Goal: Task Accomplishment & Management: Manage account settings

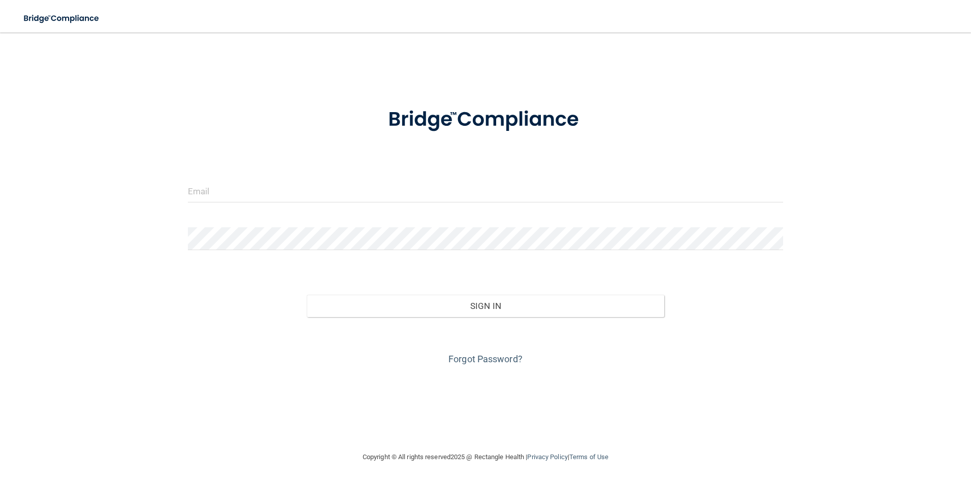
click at [288, 203] on div at bounding box center [485, 195] width 611 height 30
click at [291, 195] on input "email" at bounding box center [486, 191] width 596 height 23
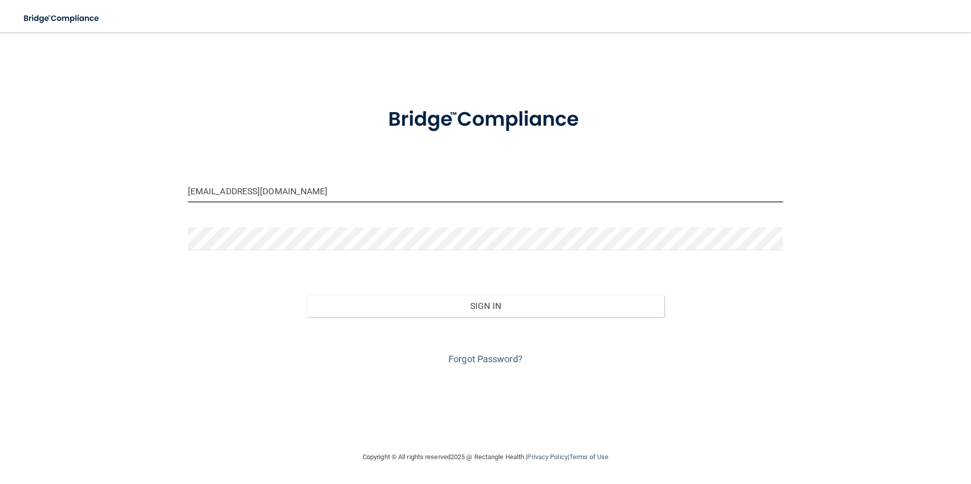
type input "[EMAIL_ADDRESS][DOMAIN_NAME]"
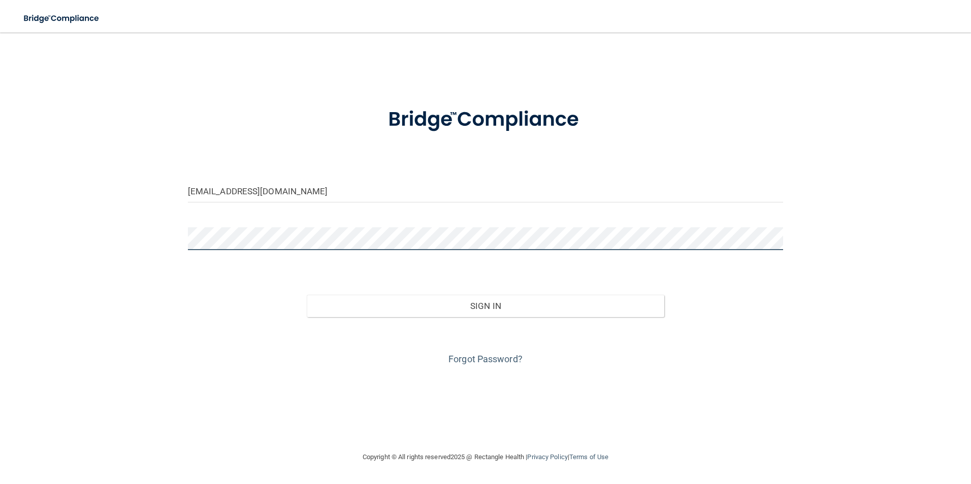
click at [307, 295] on button "Sign In" at bounding box center [485, 306] width 357 height 22
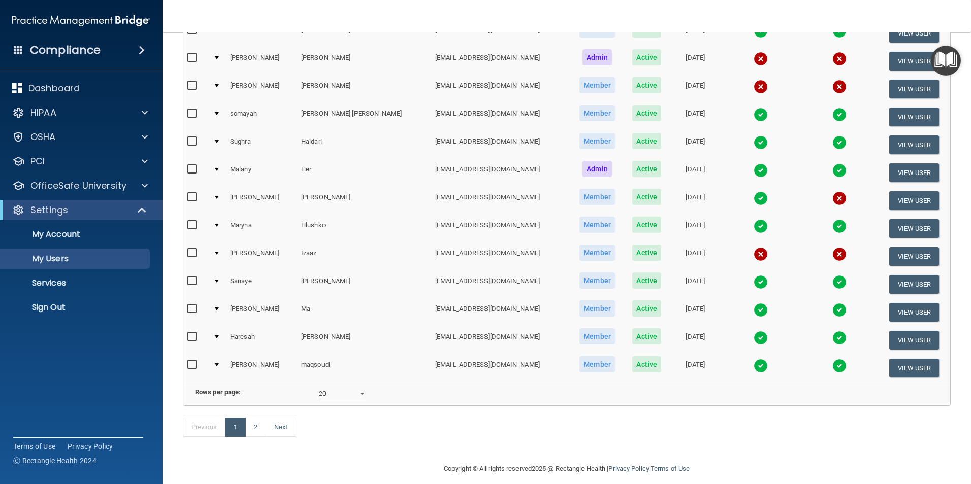
scroll to position [355, 0]
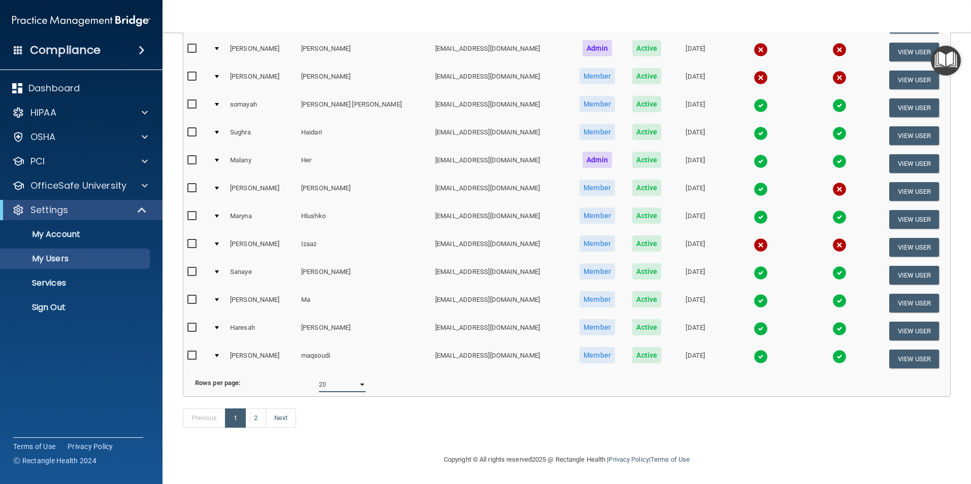
click at [354, 377] on select "10 20 30 40 all" at bounding box center [342, 384] width 47 height 15
select select "30"
click at [319, 377] on select "10 20 30 40 all" at bounding box center [342, 384] width 47 height 15
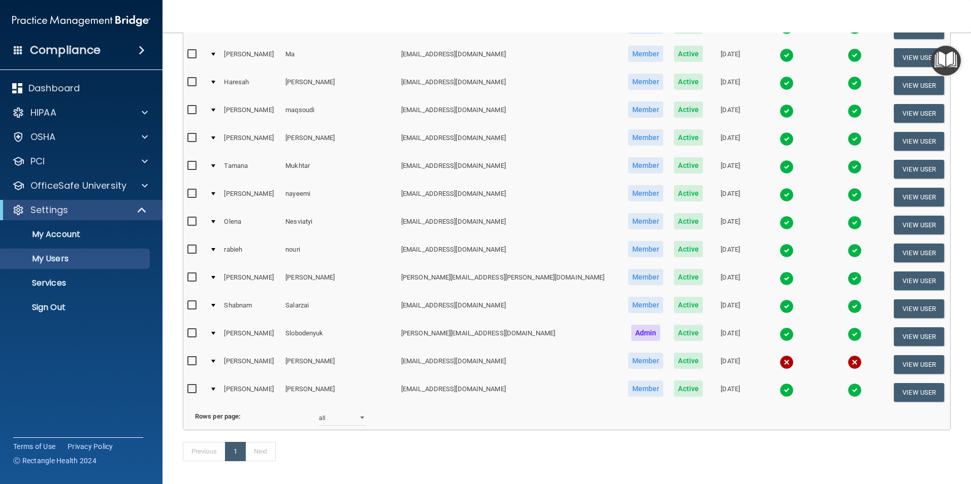
scroll to position [635, 0]
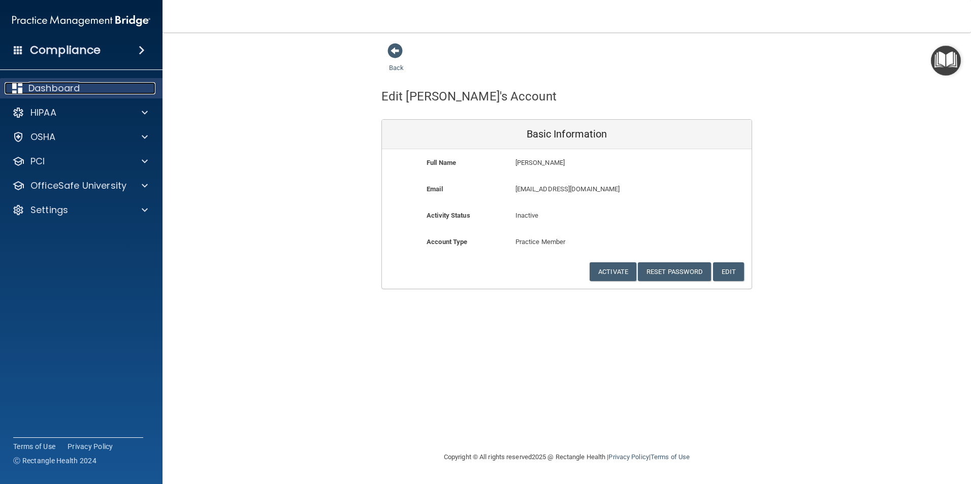
click at [75, 92] on p "Dashboard" at bounding box center [53, 88] width 51 height 12
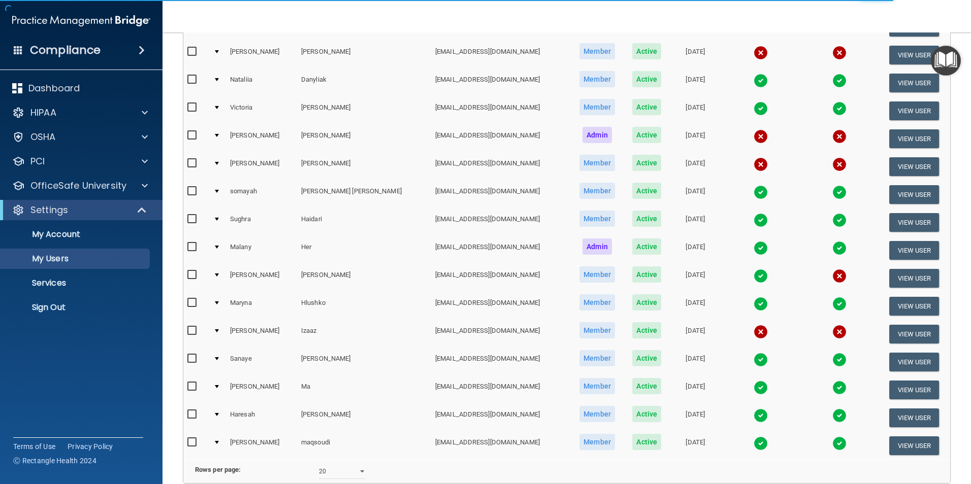
scroll to position [305, 0]
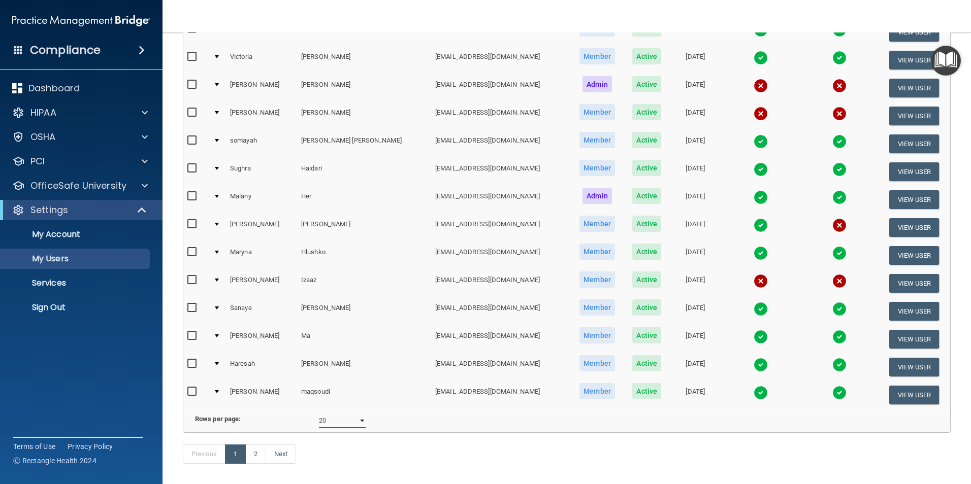
click at [333, 428] on select "10 20 30 40 all" at bounding box center [342, 420] width 47 height 15
select select "30"
click at [319, 421] on select "10 20 30 40 all" at bounding box center [342, 420] width 47 height 15
select select "30"
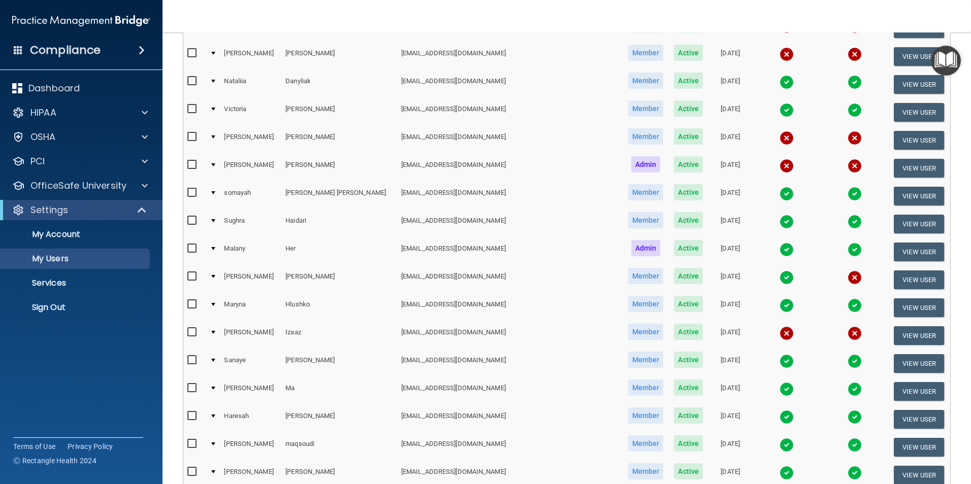
scroll to position [254, 0]
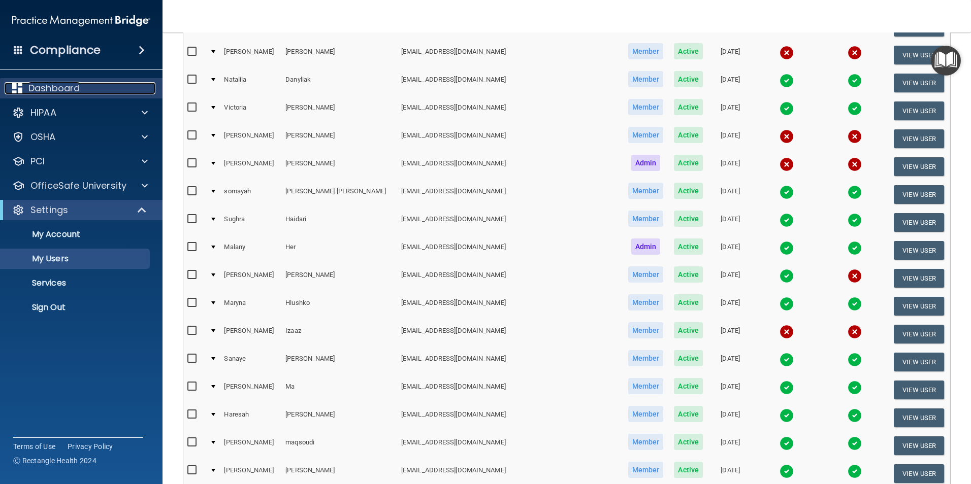
click at [81, 93] on div "Dashboard" at bounding box center [68, 88] width 126 height 12
